Goal: Task Accomplishment & Management: Manage account settings

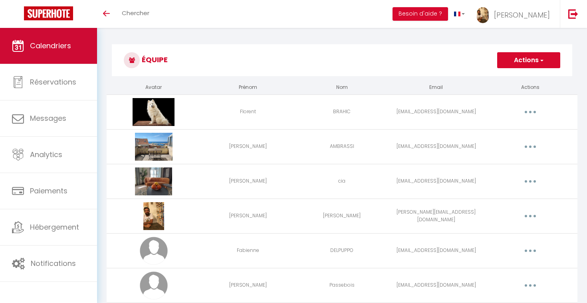
click at [41, 47] on span "Calendriers" at bounding box center [50, 46] width 41 height 10
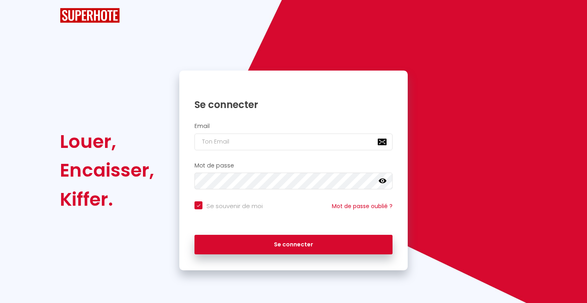
checkbox input "true"
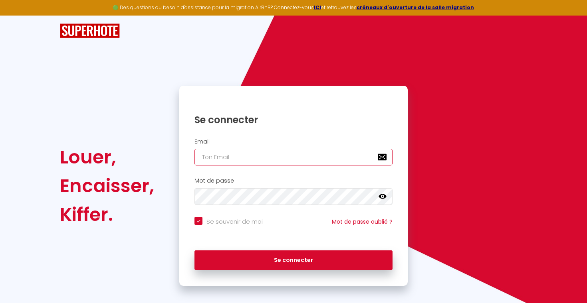
type input "[EMAIL_ADDRESS][DOMAIN_NAME]"
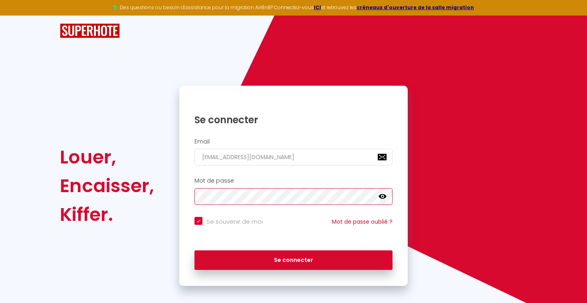
click at [293, 259] on button "Se connecter" at bounding box center [293, 261] width 198 height 20
checkbox input "true"
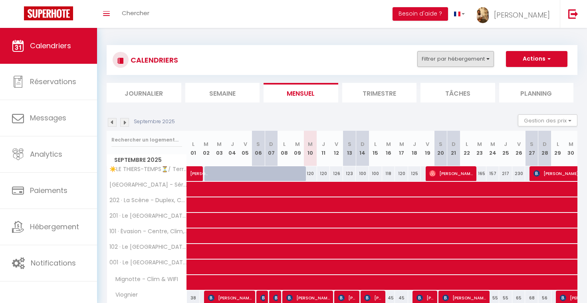
click at [457, 55] on button "Filtrer par hébergement" at bounding box center [455, 59] width 77 height 16
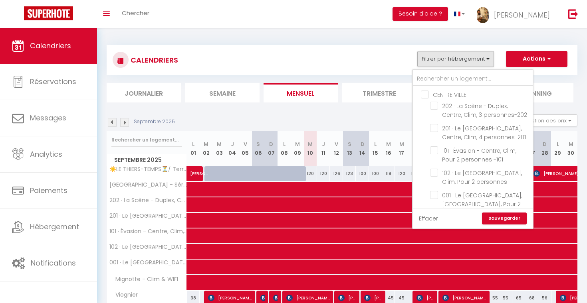
click at [444, 70] on div at bounding box center [473, 78] width 120 height 16
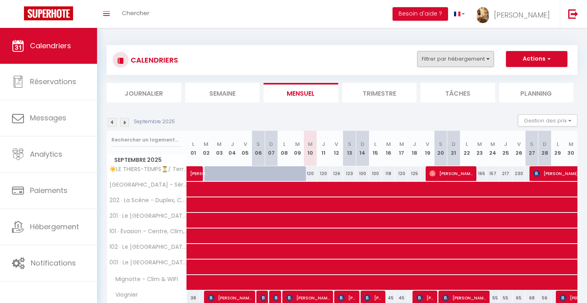
click at [445, 52] on button "Filtrer par hébergement" at bounding box center [455, 59] width 77 height 16
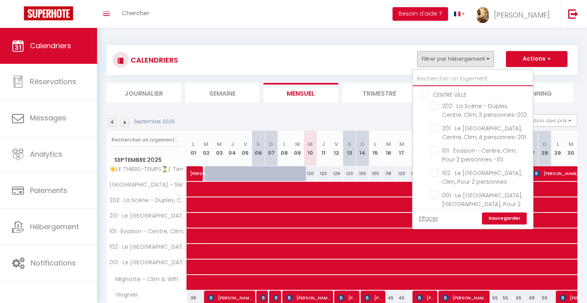
click at [438, 77] on input "text" at bounding box center [473, 79] width 120 height 14
type input "c"
checkbox input "false"
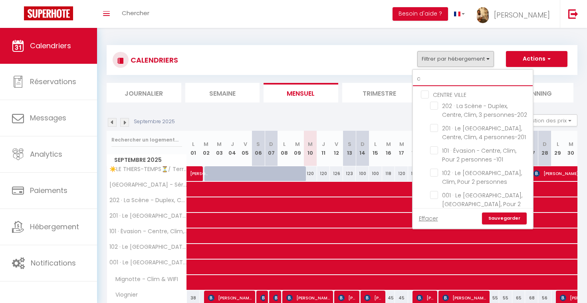
checkbox input "false"
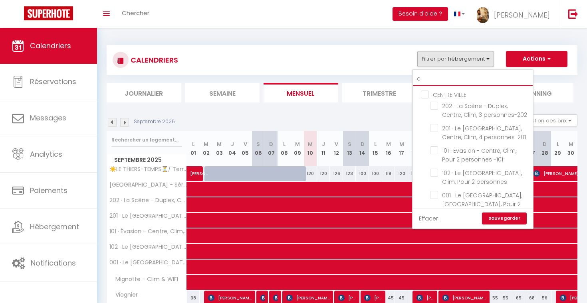
checkbox input "false"
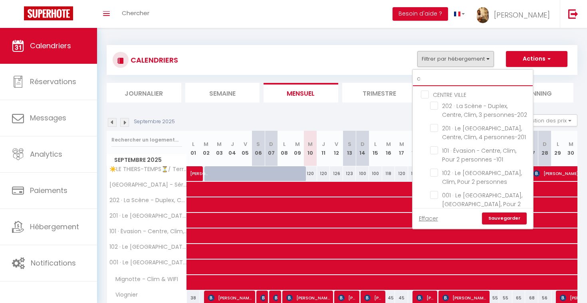
checkbox input "false"
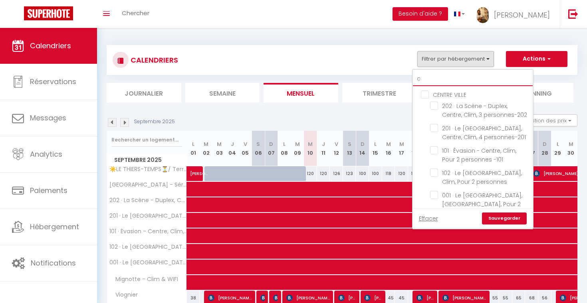
checkbox input "false"
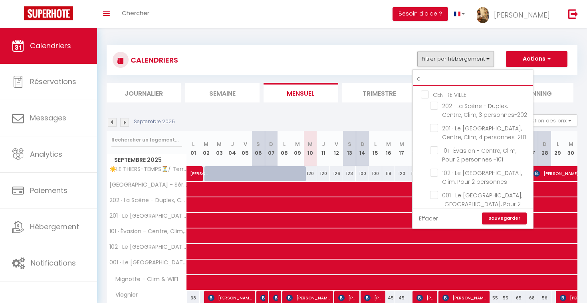
checkbox input "false"
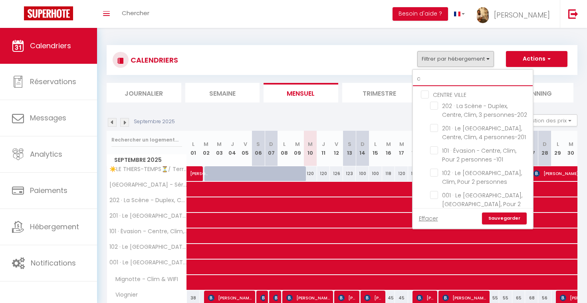
checkbox input "false"
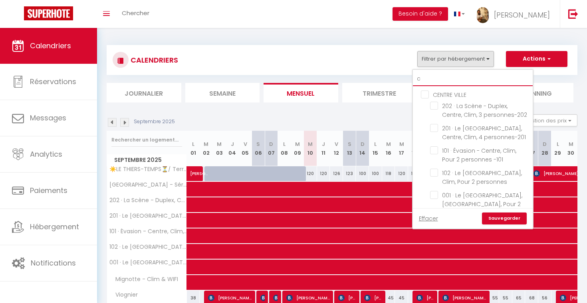
checkbox input "false"
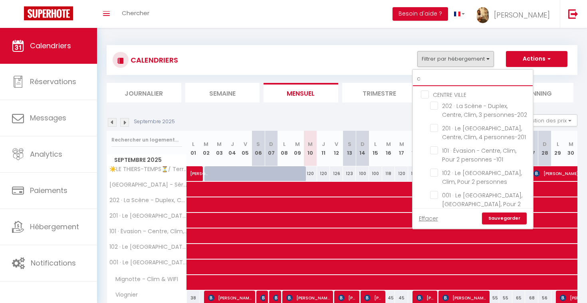
checkbox input "false"
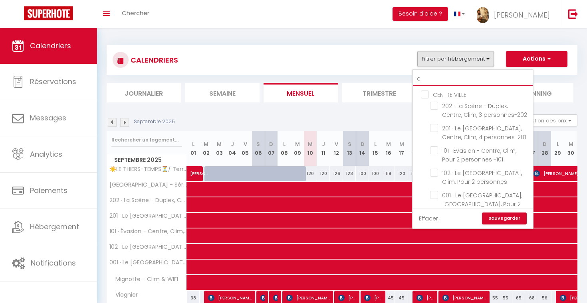
checkbox input "false"
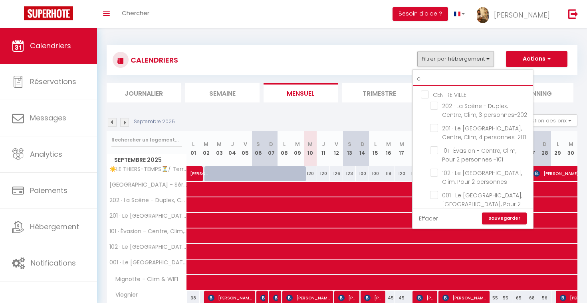
checkbox input "false"
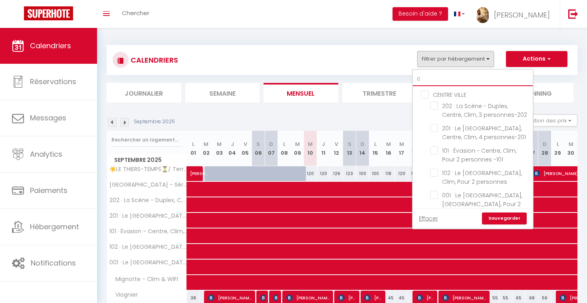
checkbox input "false"
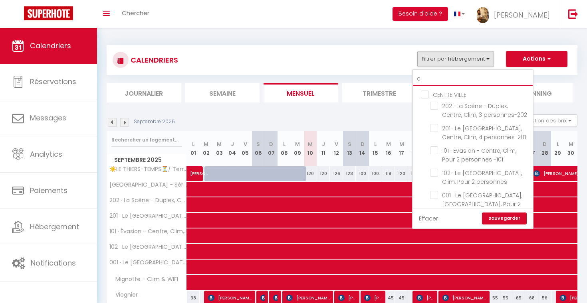
checkbox input "false"
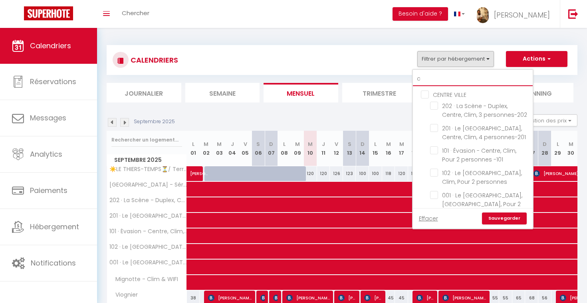
checkbox input "false"
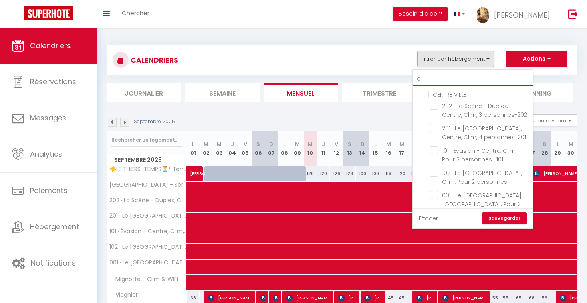
checkbox input "false"
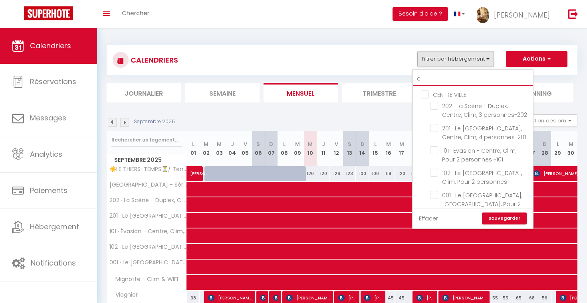
checkbox input "false"
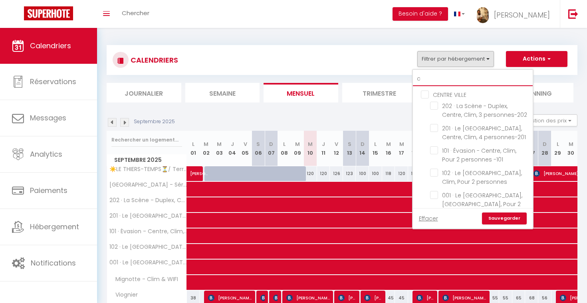
checkbox input "false"
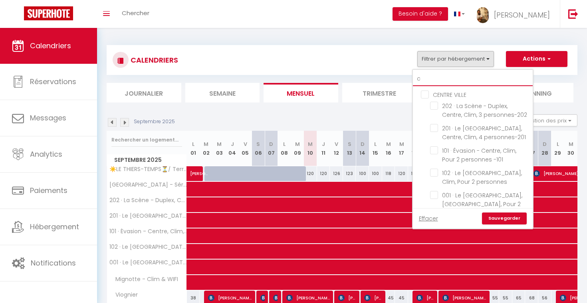
checkbox input "false"
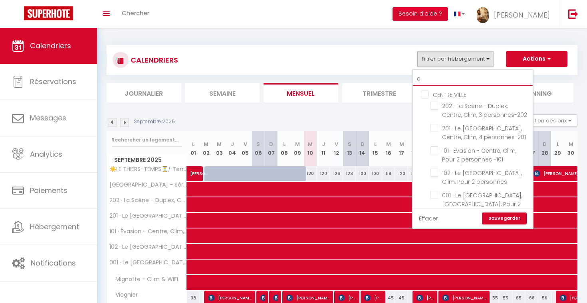
checkbox input "false"
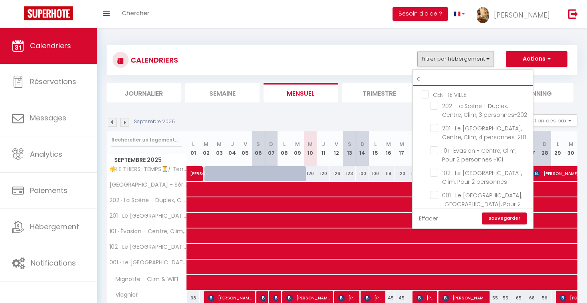
checkbox input "false"
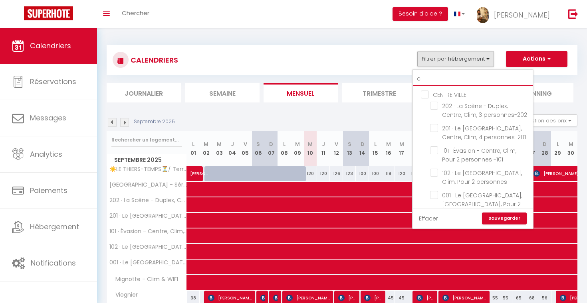
checkbox input "false"
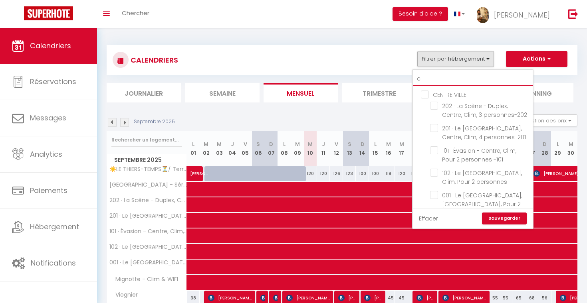
checkbox input "false"
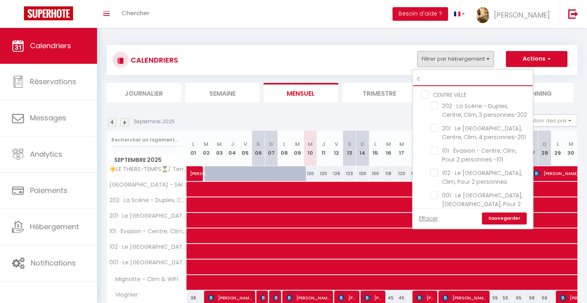
checkbox input "false"
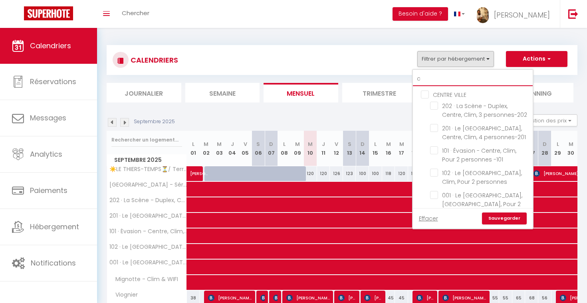
checkbox input "false"
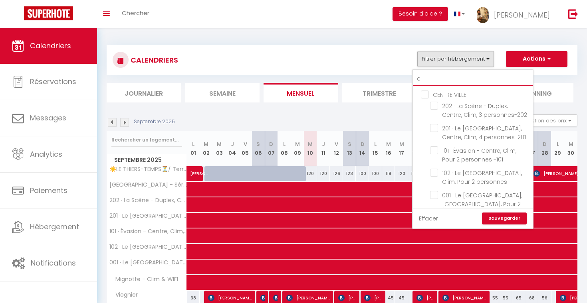
checkbox input "false"
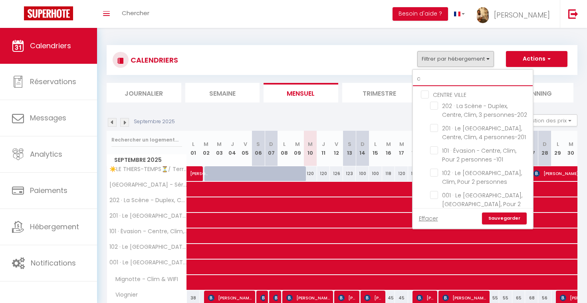
checkbox input "false"
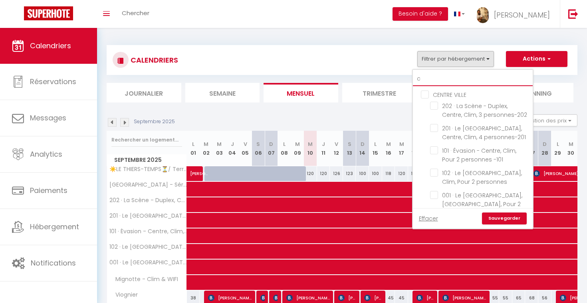
checkbox input "false"
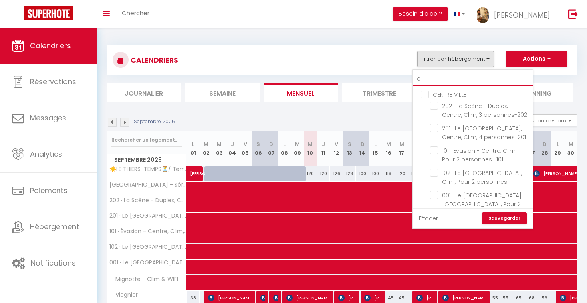
checkbox input "false"
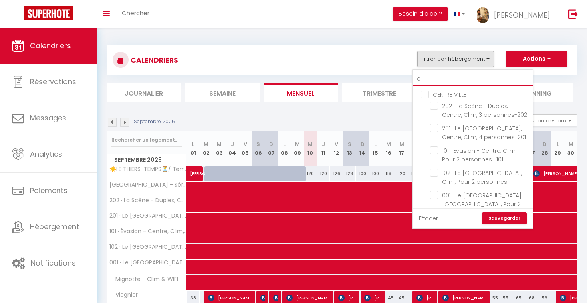
checkbox input "false"
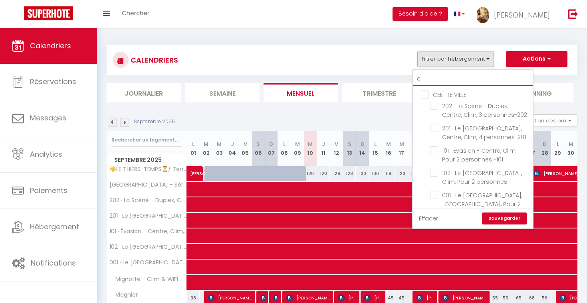
checkbox input "false"
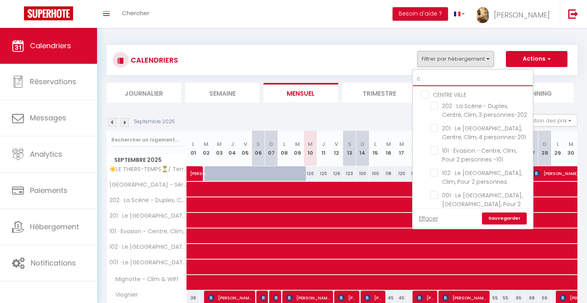
checkbox input "false"
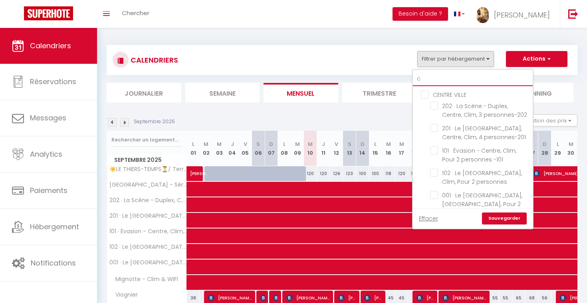
checkbox input "false"
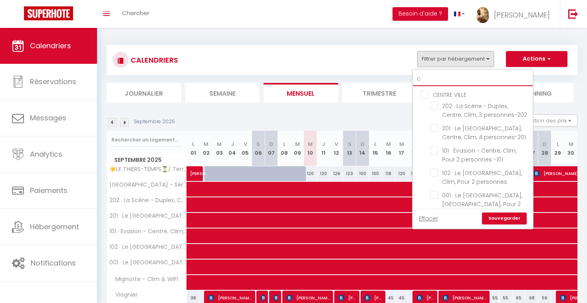
checkbox input "false"
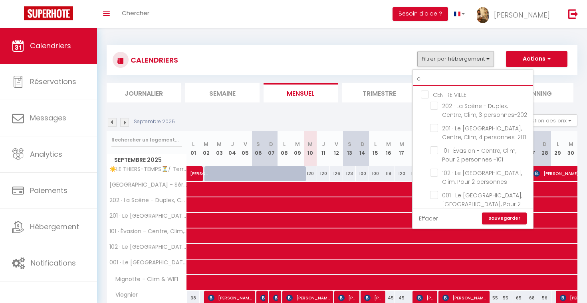
checkbox input "false"
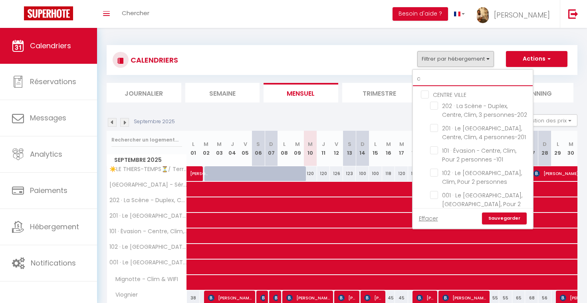
checkbox input "false"
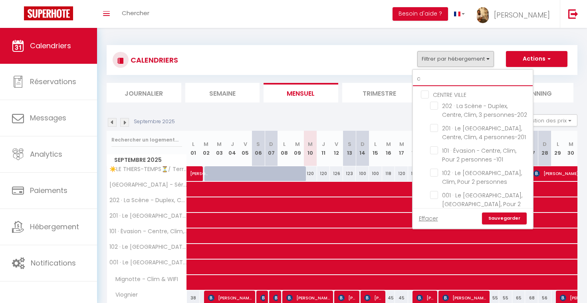
checkbox input "false"
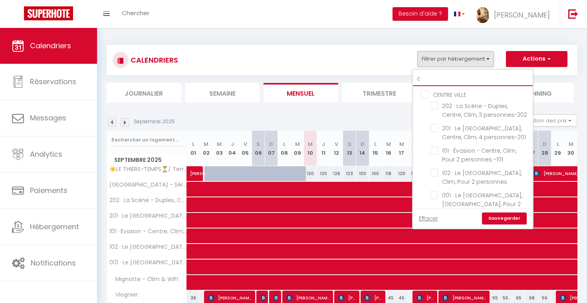
checkbox input "false"
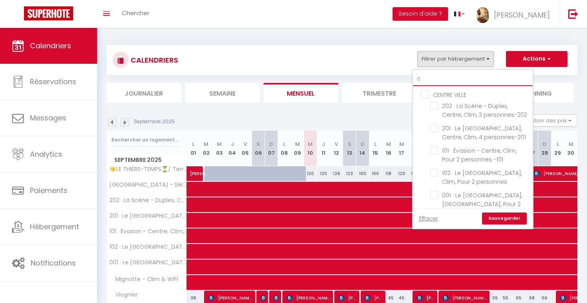
checkbox input "false"
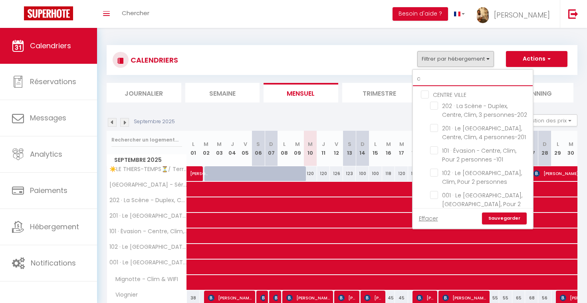
checkbox input "false"
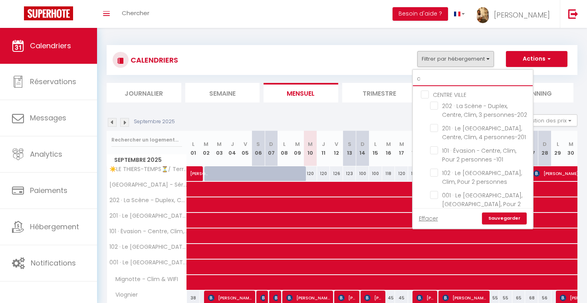
checkbox input "false"
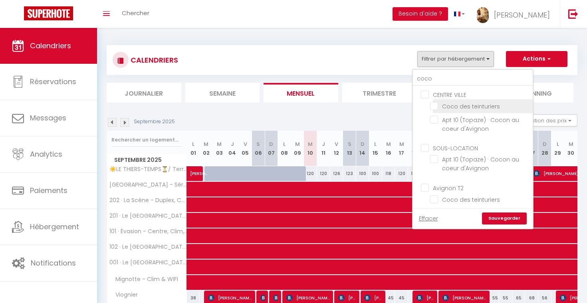
click at [447, 107] on input "Coco des teinturiers" at bounding box center [480, 106] width 100 height 8
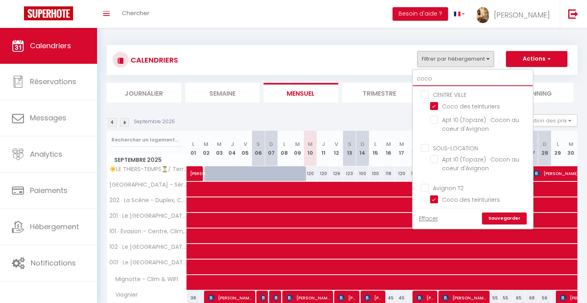
click at [444, 77] on input "coco" at bounding box center [473, 79] width 120 height 14
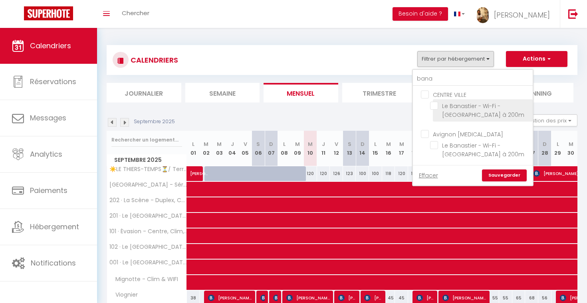
click at [466, 109] on input "Le Banastier - Wi-Fi - [GEOGRAPHIC_DATA] à 200m" at bounding box center [480, 106] width 100 height 8
click at [500, 172] on link "Sauvegarder" at bounding box center [504, 176] width 45 height 12
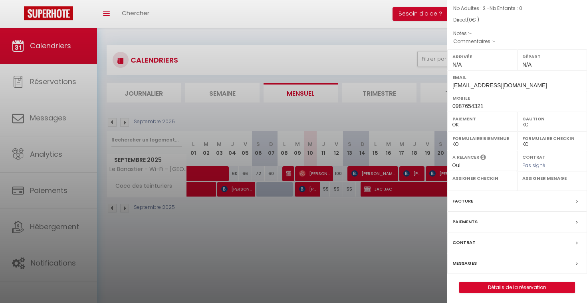
scroll to position [66, 0]
click at [489, 284] on link "Détails de la réservation" at bounding box center [516, 288] width 115 height 10
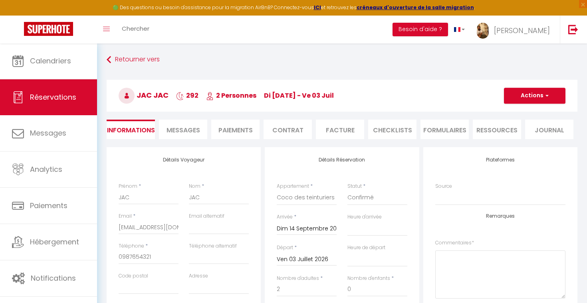
click at [315, 227] on input "Dim 14 Septembre 2025" at bounding box center [307, 229] width 60 height 10
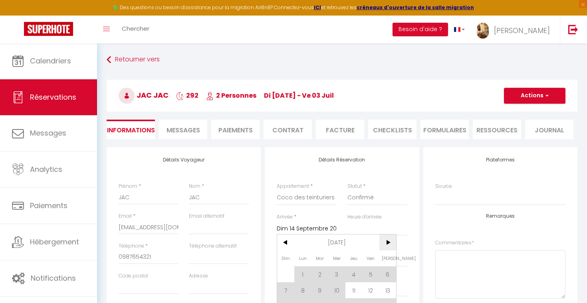
click at [388, 236] on span ">" at bounding box center [387, 243] width 17 height 16
click at [339, 272] on span "1" at bounding box center [336, 275] width 17 height 16
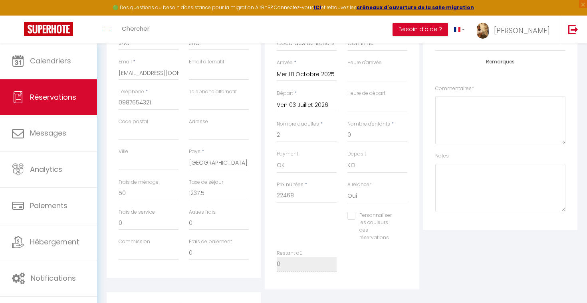
scroll to position [157, 0]
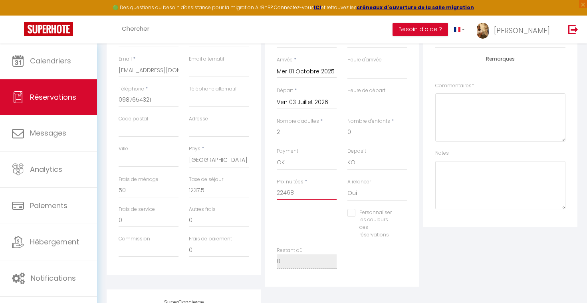
click at [312, 195] on input "22468" at bounding box center [307, 193] width 60 height 14
click at [312, 212] on div "Personnaliser les couleurs des réservations #D7092E" at bounding box center [341, 228] width 141 height 38
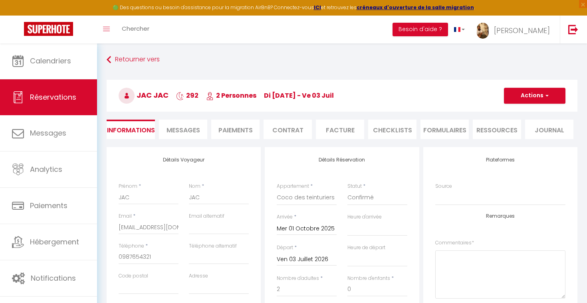
scroll to position [0, 0]
click at [527, 91] on button "Actions" at bounding box center [534, 96] width 61 height 16
click at [520, 113] on link "Enregistrer" at bounding box center [526, 113] width 63 height 10
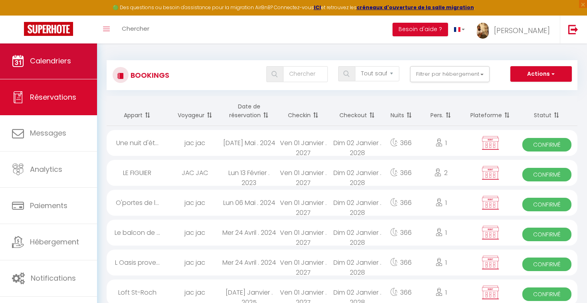
click at [69, 66] on span "Calendriers" at bounding box center [50, 61] width 41 height 10
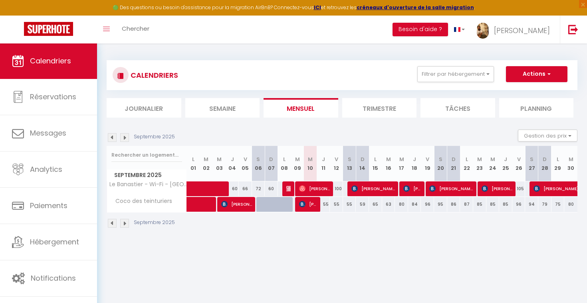
click at [122, 137] on img at bounding box center [124, 137] width 9 height 9
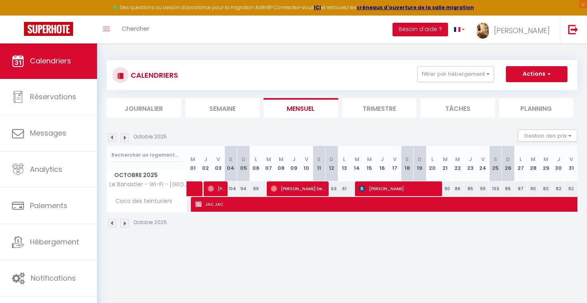
click at [217, 187] on span "[PERSON_NAME]" at bounding box center [216, 188] width 17 height 15
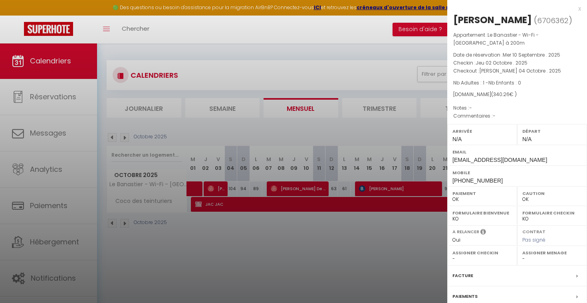
click at [578, 8] on div "x" at bounding box center [514, 9] width 134 height 10
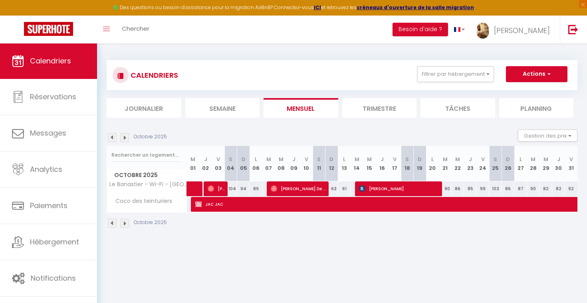
click at [531, 75] on button "Actions" at bounding box center [536, 74] width 61 height 16
click at [523, 93] on link "Nouvelle réservation" at bounding box center [527, 93] width 69 height 12
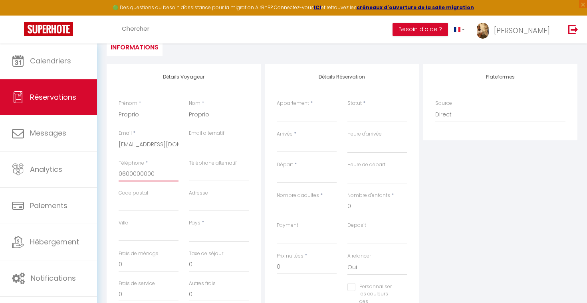
scroll to position [87, 0]
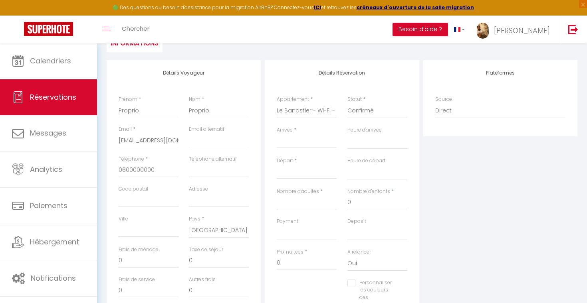
click at [313, 140] on input "Arrivée" at bounding box center [307, 142] width 60 height 10
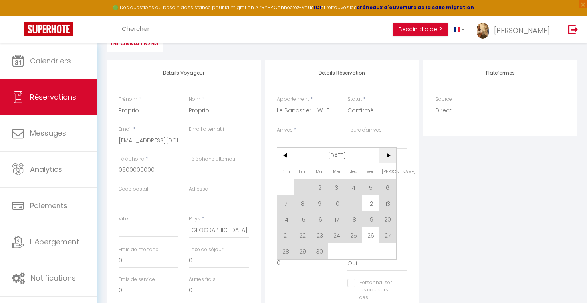
click at [388, 158] on span ">" at bounding box center [387, 156] width 17 height 16
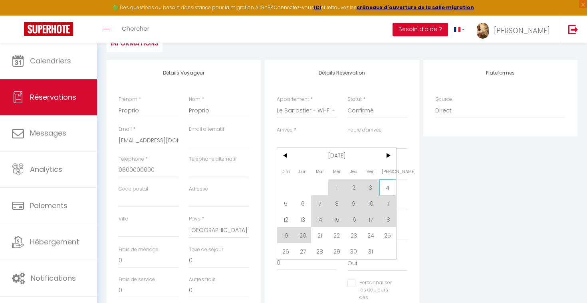
click at [387, 189] on span "4" at bounding box center [387, 188] width 17 height 16
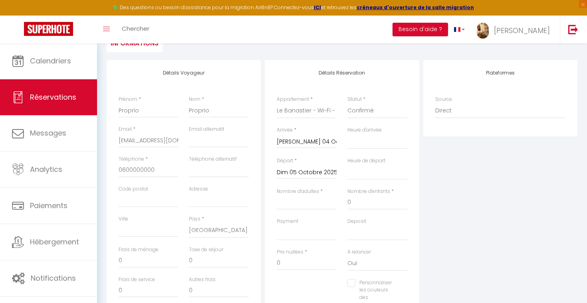
click at [314, 169] on input "Dim 05 Octobre 2025" at bounding box center [307, 173] width 60 height 10
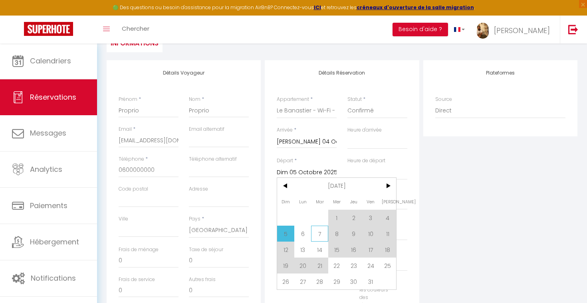
click at [325, 235] on span "7" at bounding box center [319, 234] width 17 height 16
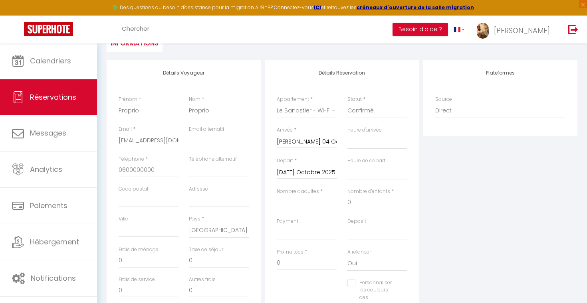
click at [325, 171] on input "[DATE] Octobre 2025" at bounding box center [307, 173] width 60 height 10
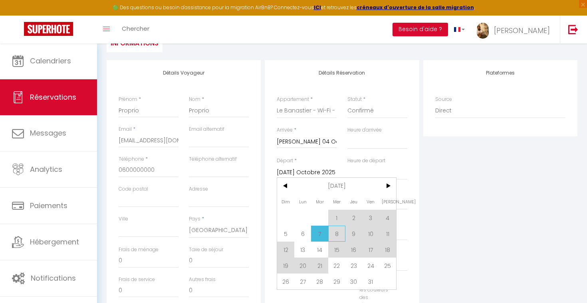
click at [338, 233] on span "8" at bounding box center [336, 234] width 17 height 16
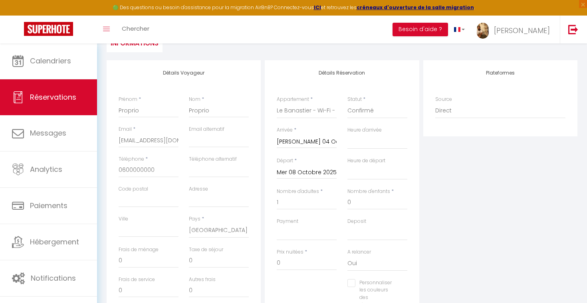
click at [442, 204] on div "Plateformes Source Direct [DOMAIN_NAME] [DOMAIN_NAME] Chalet montagne Expedia G…" at bounding box center [500, 202] width 158 height 285
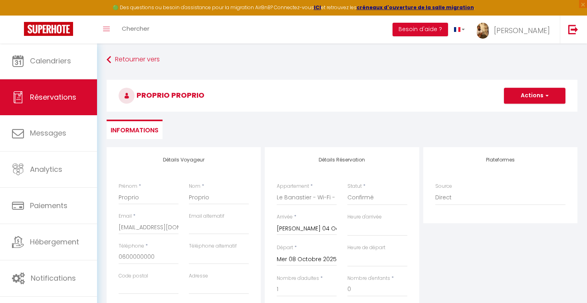
scroll to position [0, 0]
click at [516, 100] on button "Actions" at bounding box center [534, 96] width 61 height 16
click at [510, 113] on link "Enregistrer" at bounding box center [526, 113] width 63 height 10
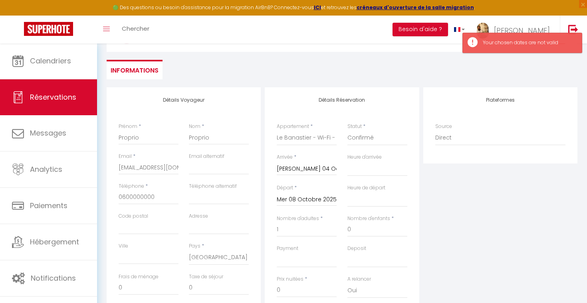
scroll to position [74, 0]
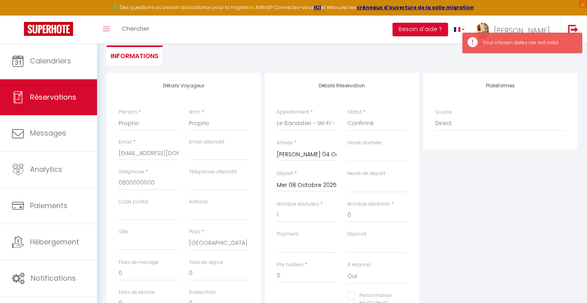
click at [310, 184] on input "Mer 08 Octobre 2025" at bounding box center [307, 185] width 60 height 10
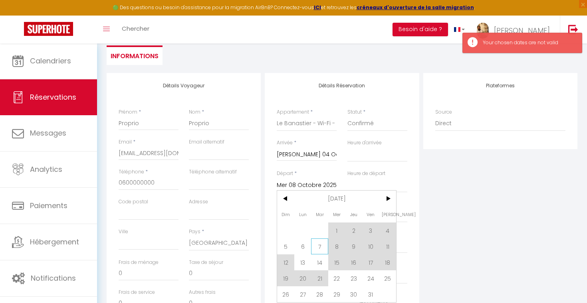
click at [318, 252] on span "7" at bounding box center [319, 247] width 17 height 16
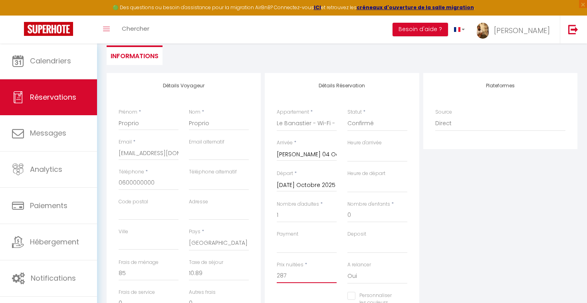
click at [297, 273] on input "287" at bounding box center [307, 276] width 60 height 14
click at [473, 228] on div "Plateformes Source Direct [DOMAIN_NAME] [DOMAIN_NAME] Chalet montagne Expedia G…" at bounding box center [500, 215] width 158 height 285
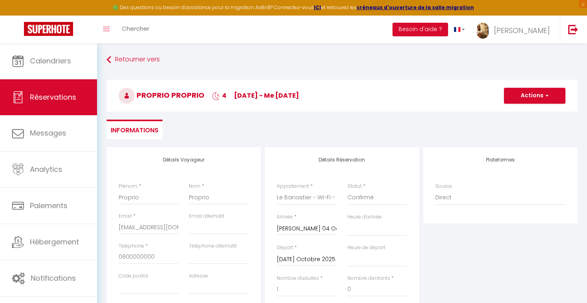
scroll to position [0, 0]
click at [538, 91] on button "Actions" at bounding box center [534, 96] width 61 height 16
click at [520, 109] on link "Enregistrer" at bounding box center [526, 113] width 63 height 10
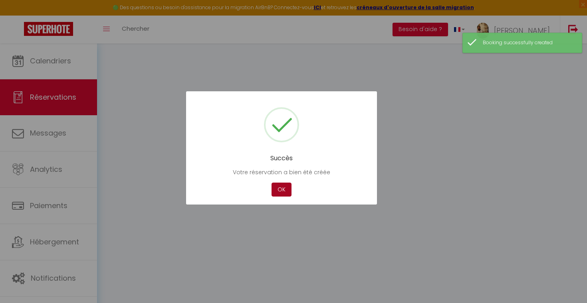
click at [282, 190] on button "OK" at bounding box center [281, 190] width 20 height 14
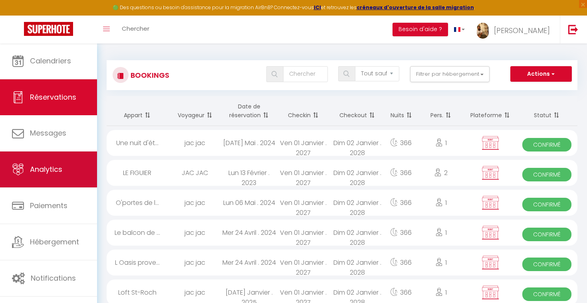
click at [64, 174] on link "Analytics" at bounding box center [48, 170] width 97 height 36
